Goal: Task Accomplishment & Management: Complete application form

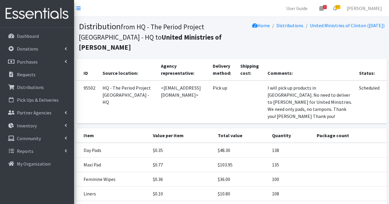
scroll to position [38, 0]
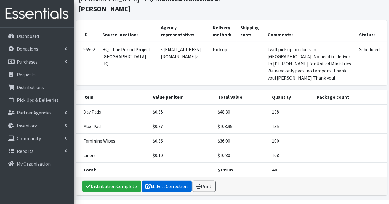
click at [176, 181] on link "Make a Correction" at bounding box center [167, 186] width 50 height 11
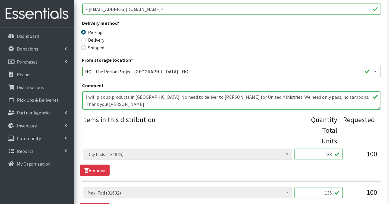
scroll to position [178, 0]
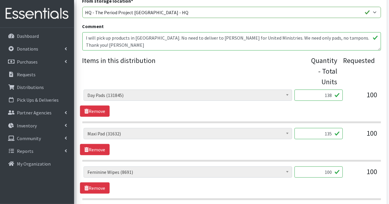
click at [332, 95] on input "138" at bounding box center [318, 95] width 48 height 11
type input "1"
type input "568"
click at [333, 132] on input "135" at bounding box center [318, 133] width 48 height 11
type input "1"
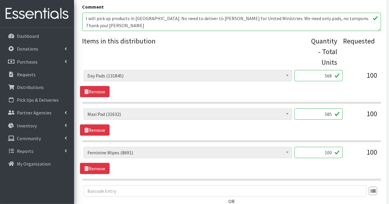
scroll to position [207, 0]
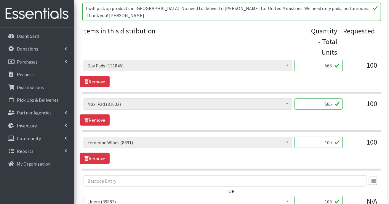
type input "585"
click at [332, 203] on input "108" at bounding box center [318, 201] width 48 height 11
type input "1"
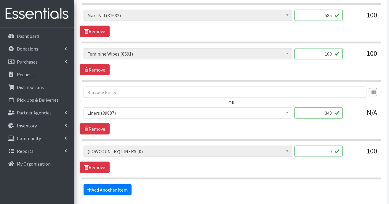
scroll to position [346, 0]
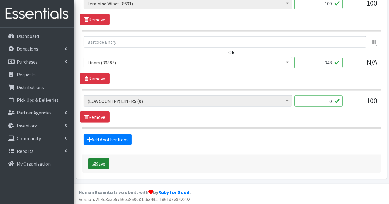
type input "348"
click at [107, 163] on button "Save" at bounding box center [98, 163] width 21 height 11
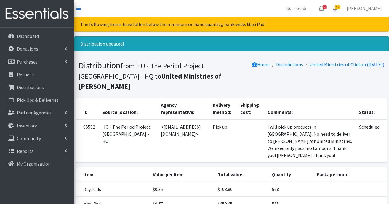
scroll to position [77, 0]
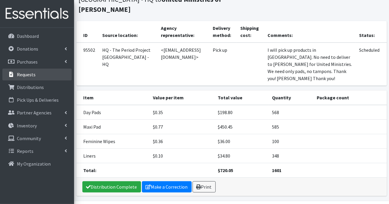
click at [28, 75] on p "Requests" at bounding box center [26, 75] width 19 height 6
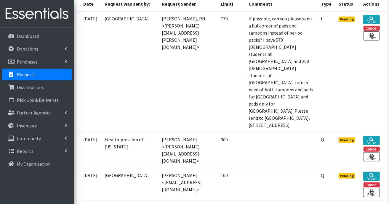
scroll to position [207, 0]
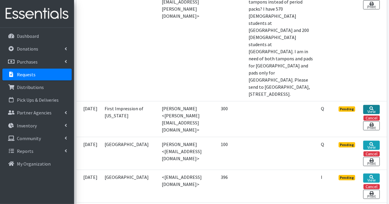
click at [373, 114] on link "View" at bounding box center [371, 109] width 16 height 9
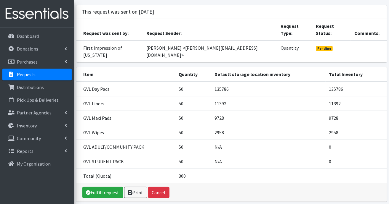
scroll to position [49, 0]
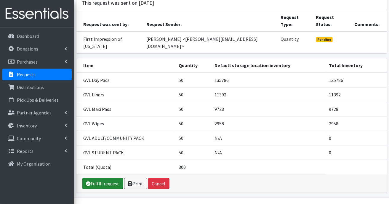
click at [100, 178] on link "Fulfill request" at bounding box center [102, 183] width 41 height 11
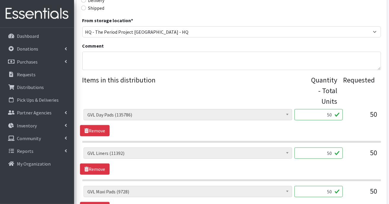
scroll to position [237, 0]
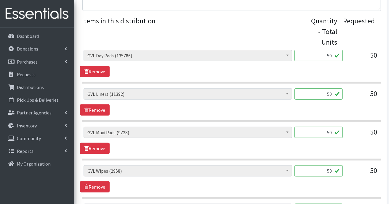
drag, startPoint x: 331, startPoint y: 54, endPoint x: 334, endPoint y: 55, distance: 3.7
click at [331, 54] on input "50" at bounding box center [318, 55] width 48 height 11
type input "5"
type input "92"
click at [335, 95] on input "50" at bounding box center [318, 94] width 48 height 11
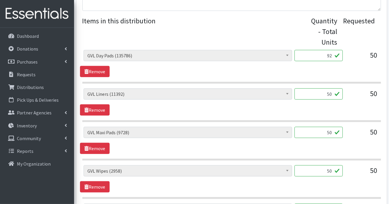
click at [332, 131] on input "50" at bounding box center [318, 132] width 48 height 11
type input "5"
type input "92"
click at [333, 169] on input "50" at bounding box center [318, 171] width 48 height 11
type input "5"
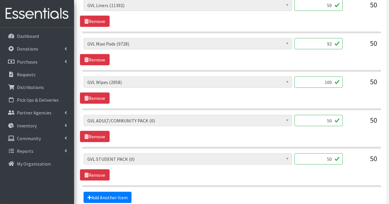
scroll to position [296, 0]
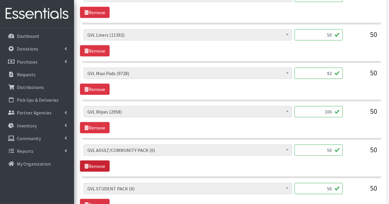
type input "100"
click at [94, 167] on link "Remove" at bounding box center [95, 166] width 30 height 11
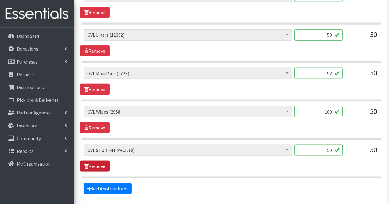
click at [102, 165] on link "Remove" at bounding box center [95, 166] width 30 height 11
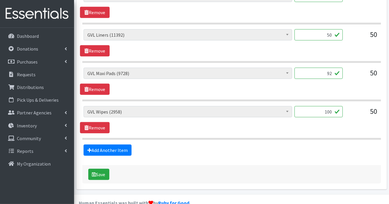
click at [132, 147] on div "Add Another Item" at bounding box center [231, 150] width 303 height 11
click at [124, 150] on link "Add Another Item" at bounding box center [108, 150] width 48 height 11
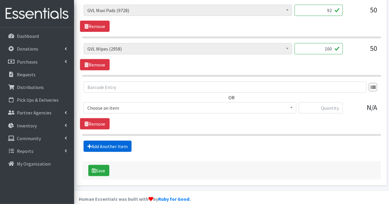
scroll to position [366, 0]
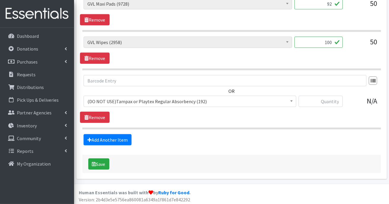
click at [293, 102] on span at bounding box center [291, 100] width 6 height 9
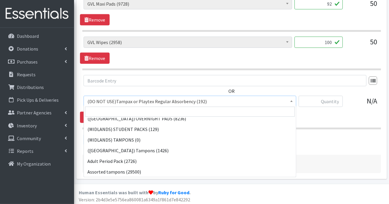
scroll to position [166, 0]
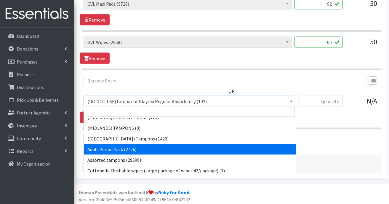
select select "7756"
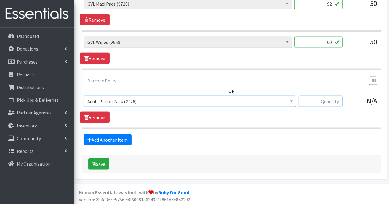
click at [325, 96] on input "text" at bounding box center [321, 101] width 44 height 11
type input "40"
click at [126, 138] on link "Add Another Item" at bounding box center [108, 139] width 48 height 11
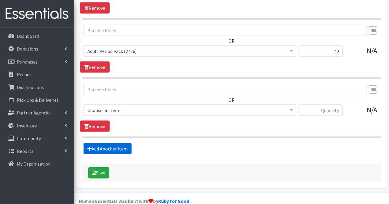
scroll to position [425, 0]
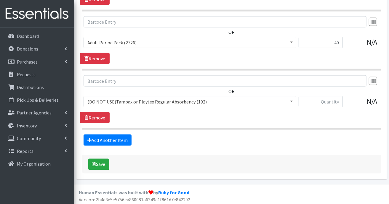
click at [289, 100] on span at bounding box center [291, 101] width 6 height 9
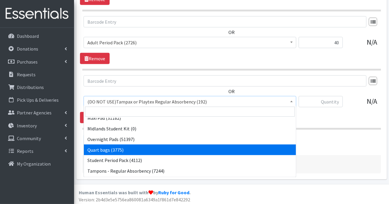
scroll to position [539, 0]
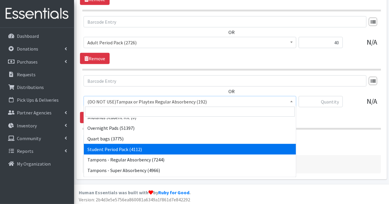
select select "7757"
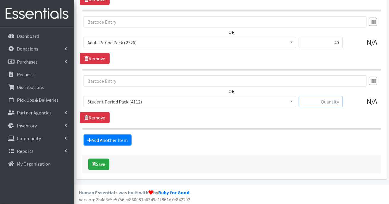
click at [328, 98] on input "text" at bounding box center [321, 101] width 44 height 11
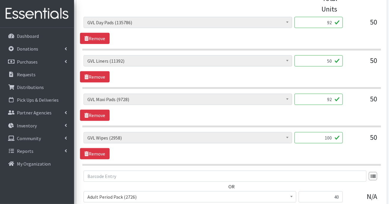
scroll to position [247, 0]
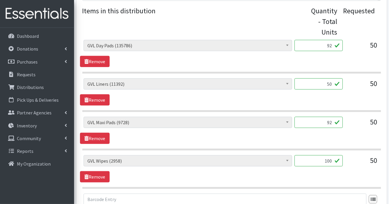
type input "50"
click at [335, 84] on input "50" at bounding box center [318, 83] width 48 height 11
type input "5"
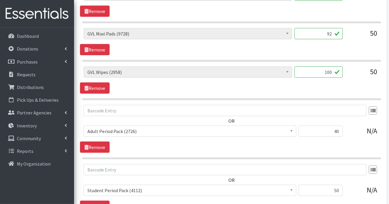
scroll to position [425, 0]
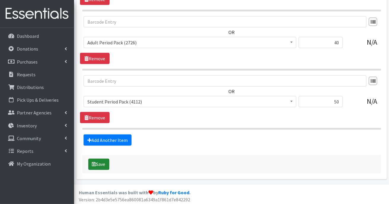
type input "108"
click at [105, 160] on button "Save" at bounding box center [98, 164] width 21 height 11
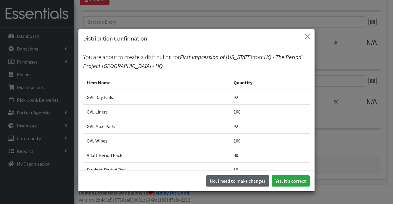
click at [246, 181] on button "No, I need to make changes" at bounding box center [237, 181] width 63 height 11
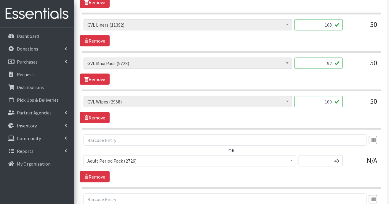
scroll to position [247, 0]
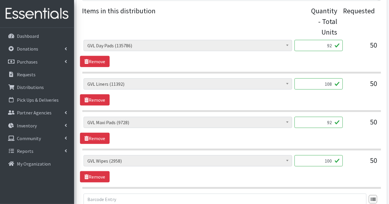
click at [333, 123] on input "92" at bounding box center [318, 122] width 48 height 11
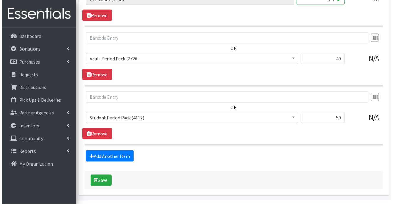
scroll to position [425, 0]
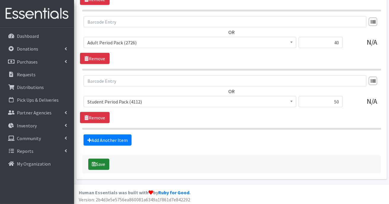
type input "90"
click at [93, 162] on icon "submit" at bounding box center [94, 164] width 4 height 5
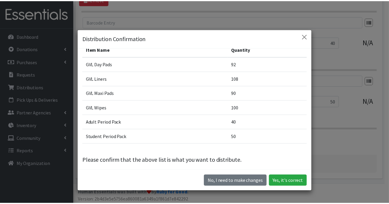
scroll to position [36, 0]
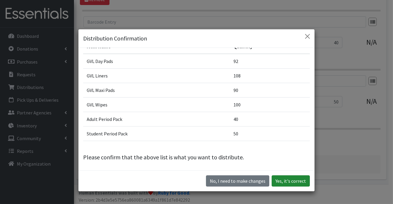
click at [286, 181] on button "Yes, it's correct" at bounding box center [291, 181] width 38 height 11
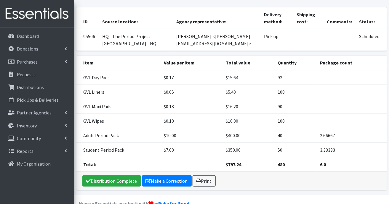
scroll to position [83, 0]
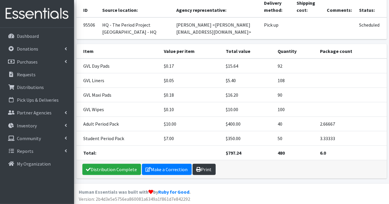
click at [205, 167] on link "Print" at bounding box center [203, 169] width 23 height 11
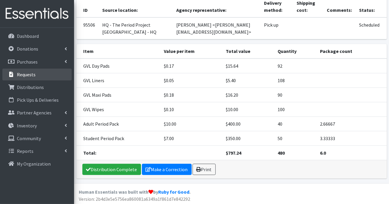
click at [26, 76] on p "Requests" at bounding box center [26, 75] width 19 height 6
